Goal: Task Accomplishment & Management: Manage account settings

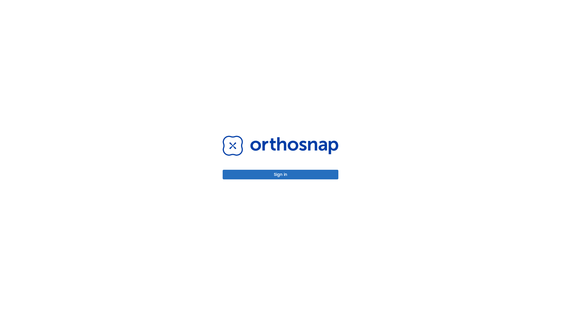
click at [280, 175] on button "Sign in" at bounding box center [281, 175] width 116 height 10
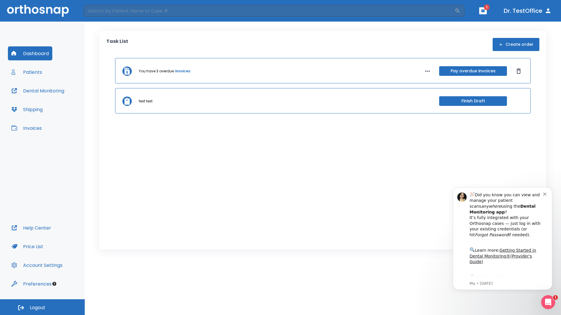
click at [42, 308] on span "Logout" at bounding box center [37, 308] width 15 height 6
